Goal: Transaction & Acquisition: Download file/media

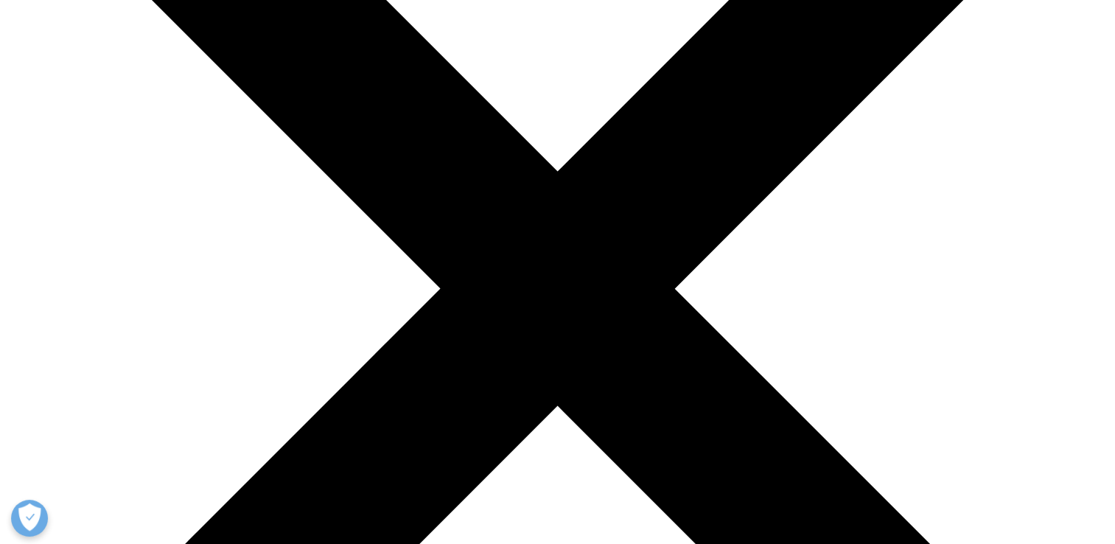
scroll to position [442, 0]
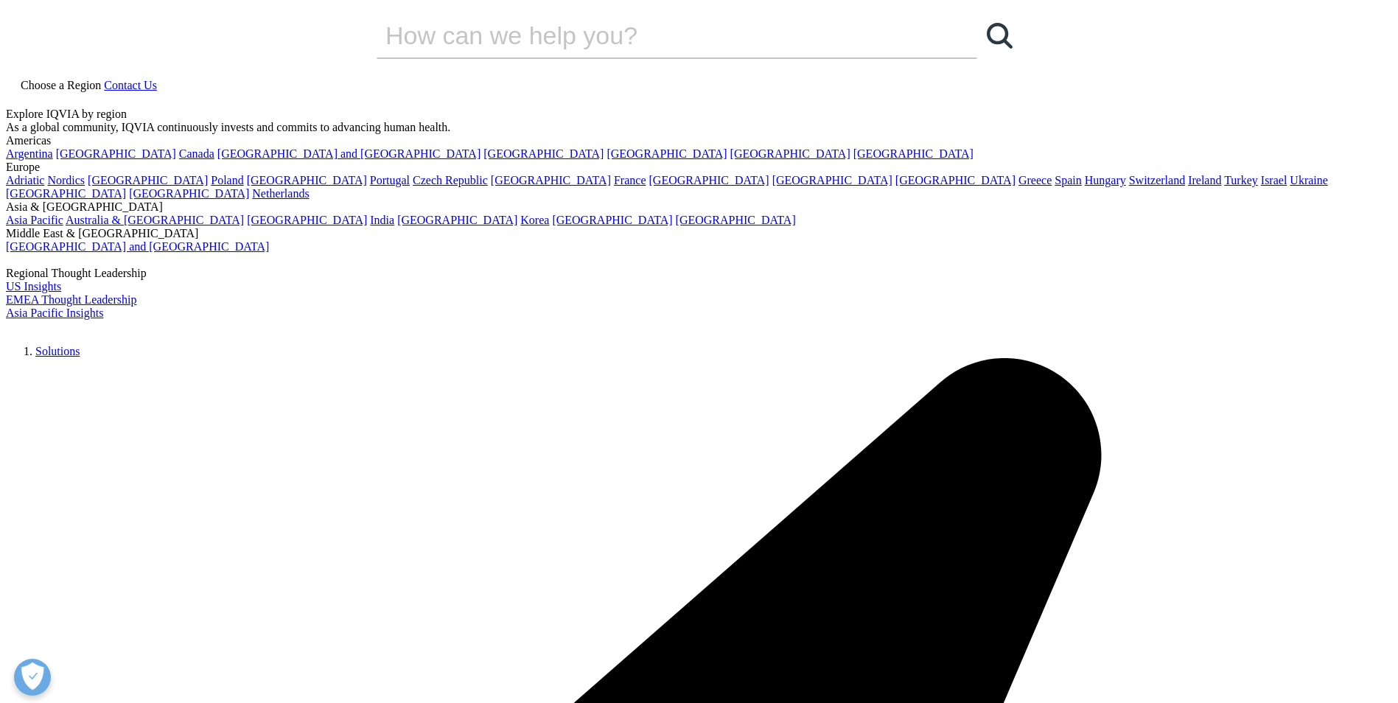
scroll to position [747, 0]
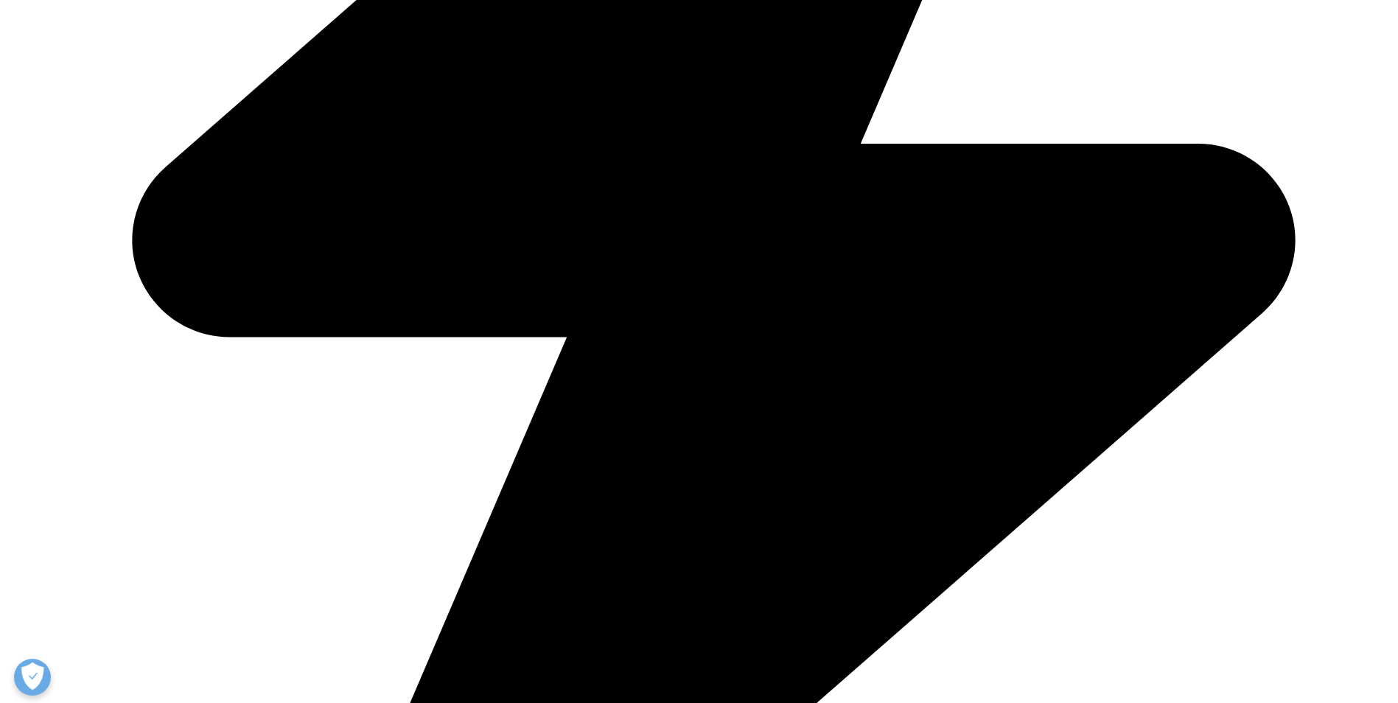
scroll to position [894, 0]
